Goal: Answer question/provide support: Share knowledge or assist other users

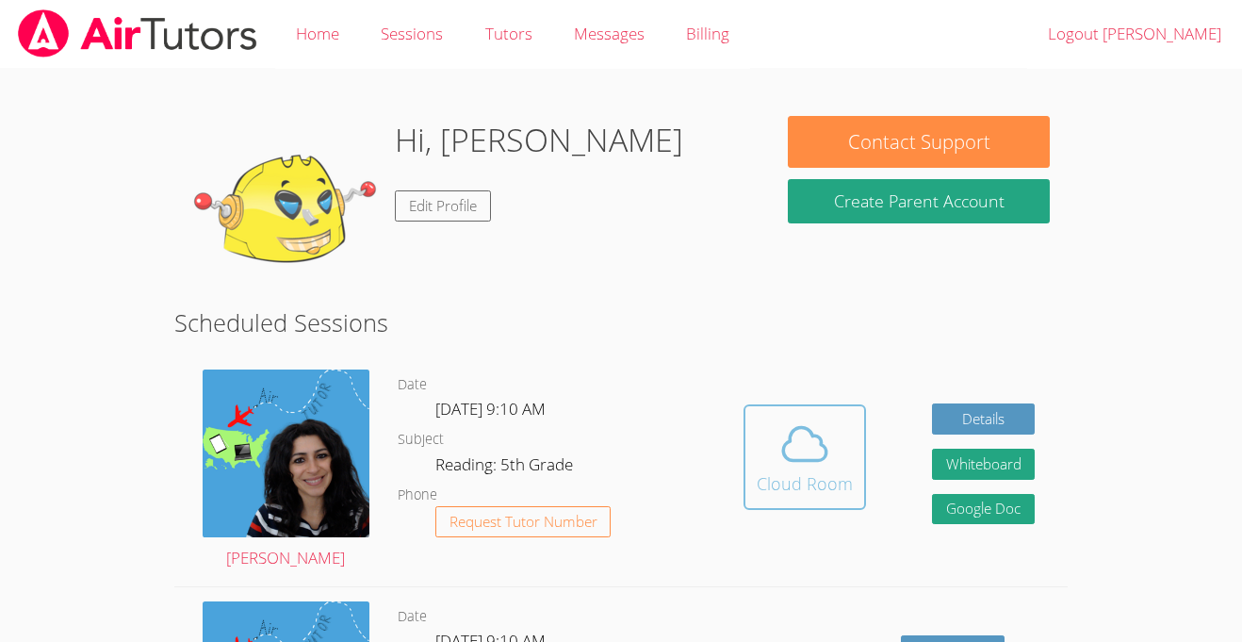
click at [822, 473] on div "Cloud Room" at bounding box center [805, 483] width 96 height 26
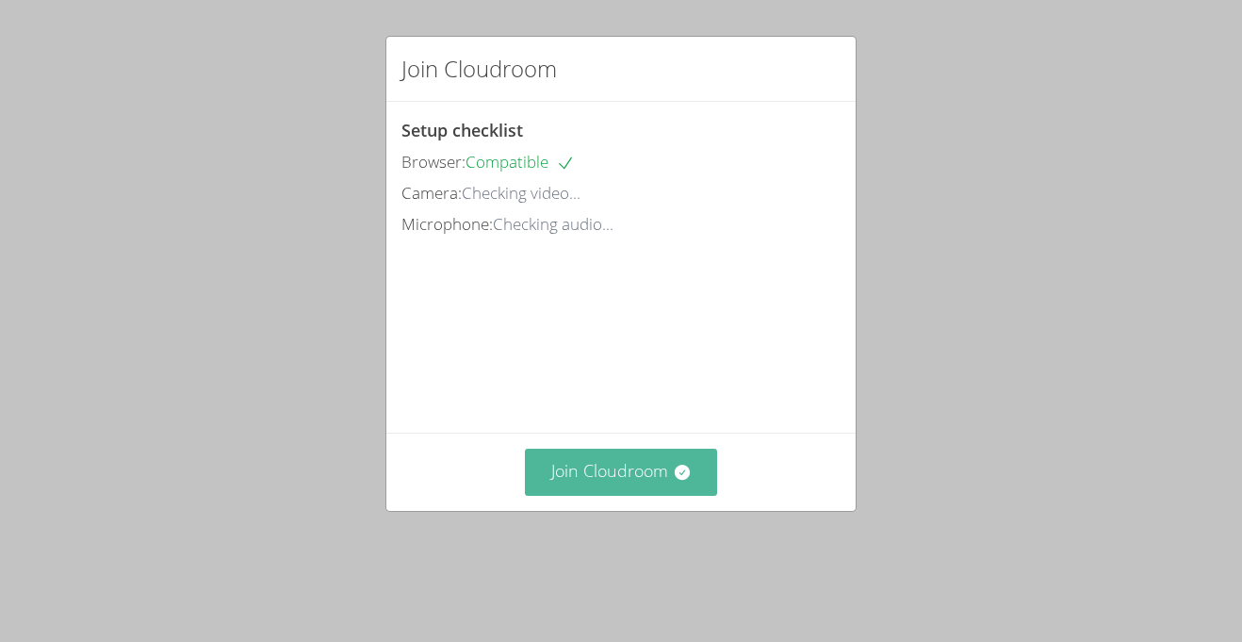
click at [670, 464] on button "Join Cloudroom" at bounding box center [621, 471] width 193 height 46
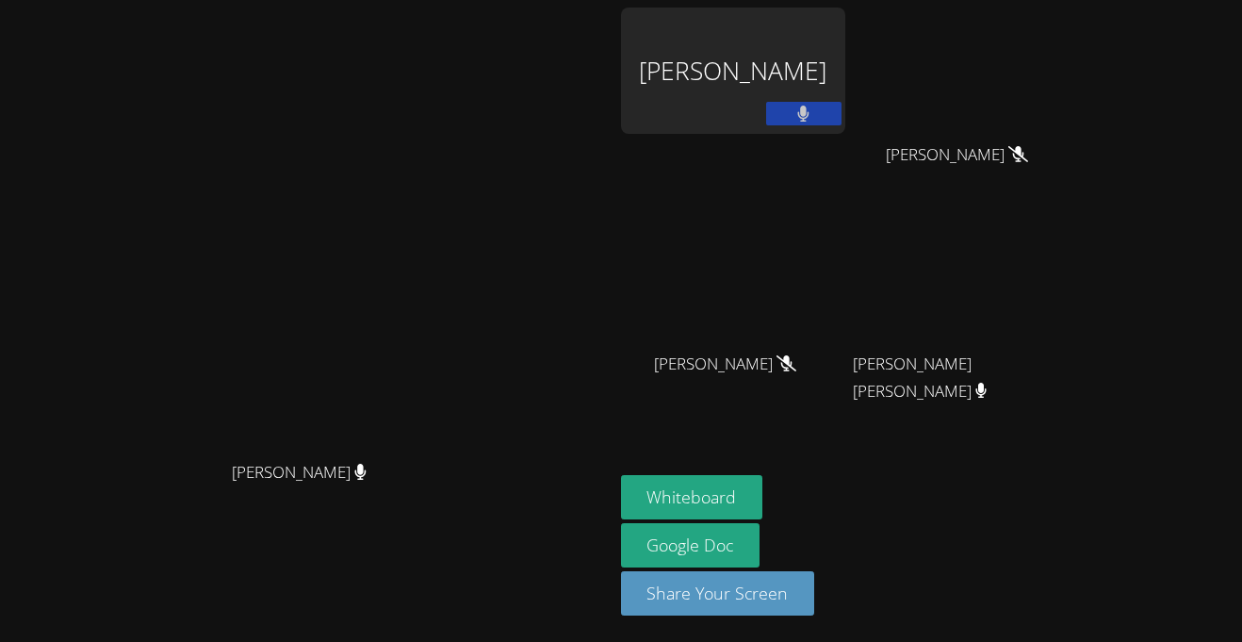
click at [809, 121] on icon at bounding box center [803, 114] width 12 height 16
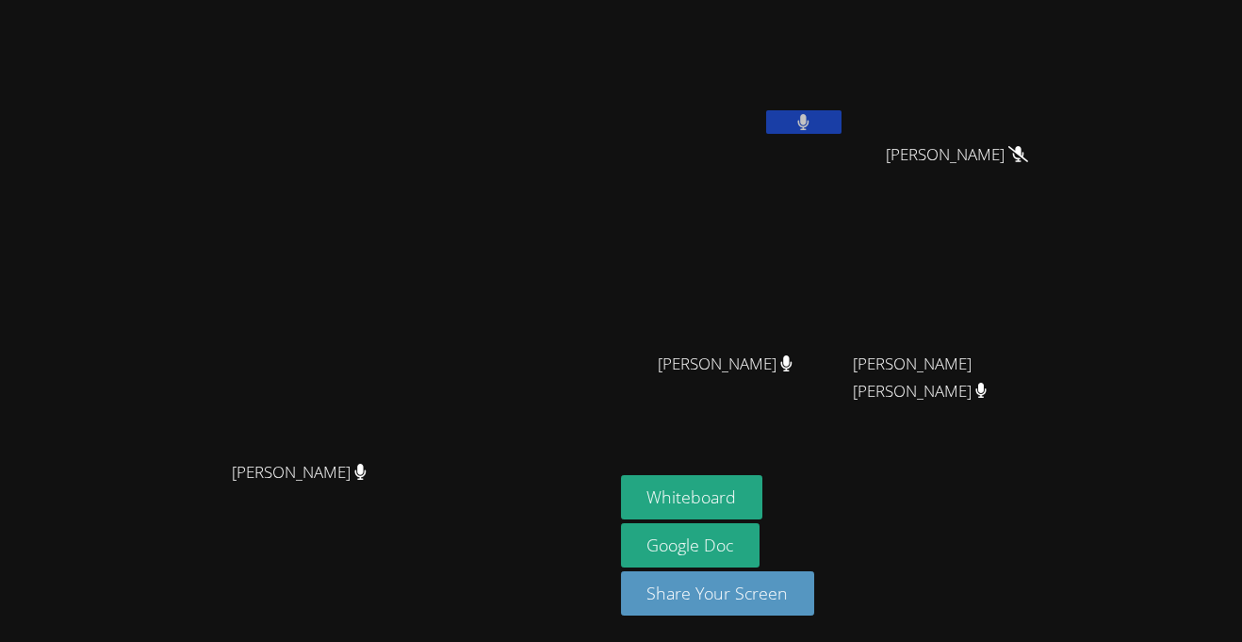
click at [841, 111] on button at bounding box center [803, 122] width 75 height 24
click at [763, 496] on button "Whiteboard" at bounding box center [692, 497] width 142 height 44
click at [841, 126] on button at bounding box center [803, 122] width 75 height 24
click at [845, 139] on div "[PERSON_NAME]" at bounding box center [733, 75] width 224 height 135
click at [841, 120] on button at bounding box center [803, 122] width 75 height 24
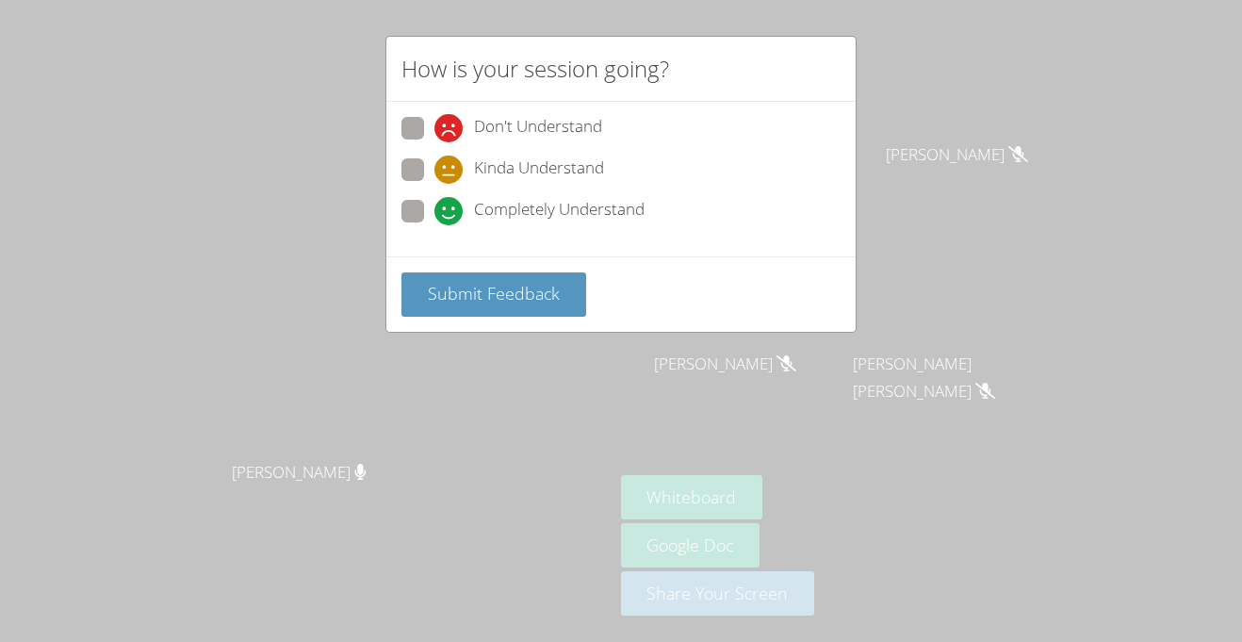
click at [434, 225] on span at bounding box center [434, 225] width 0 height 0
click at [434, 207] on input "Completely Understand" at bounding box center [442, 208] width 16 height 16
radio input "true"
click at [481, 300] on span "Submit Feedback" at bounding box center [494, 293] width 132 height 23
